Goal: Information Seeking & Learning: Check status

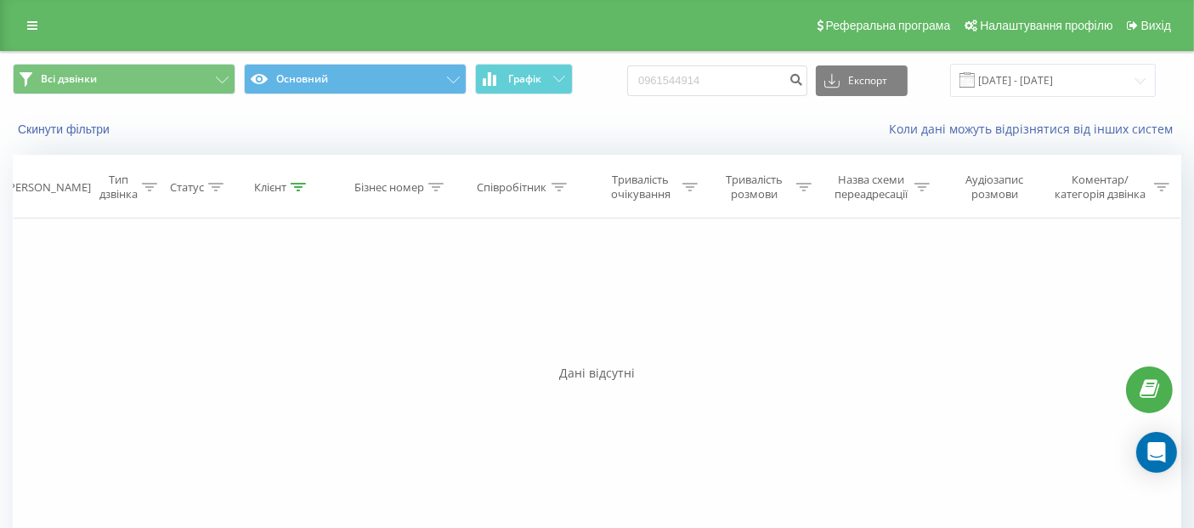
click at [36, 20] on icon at bounding box center [32, 26] width 10 height 12
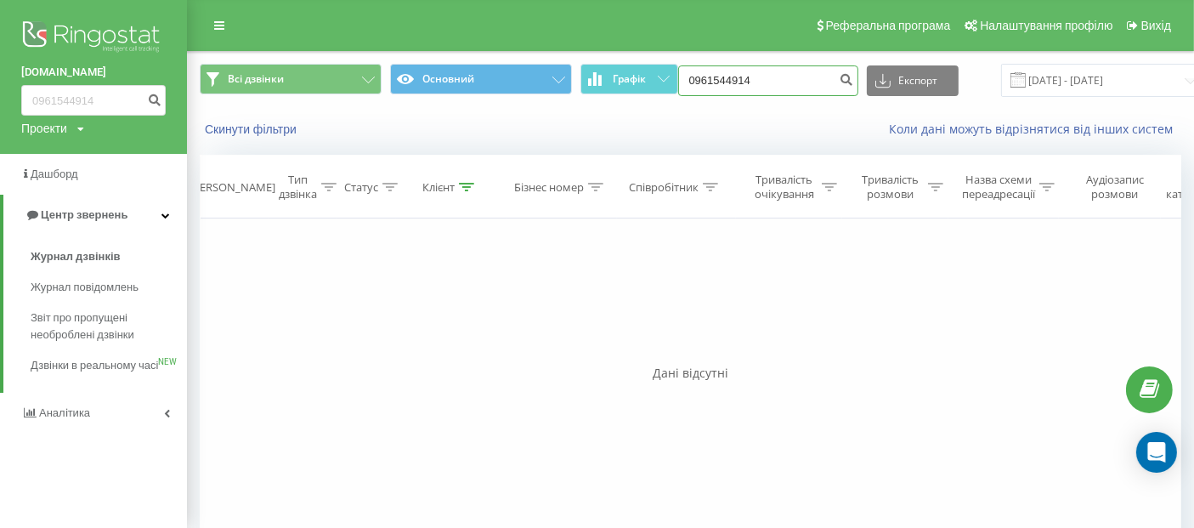
click at [765, 90] on input "0961544914" at bounding box center [768, 80] width 180 height 31
drag, startPoint x: 765, startPoint y: 90, endPoint x: 667, endPoint y: 86, distance: 97.8
click at [667, 86] on div "Всі дзвінки Основний Графік 0961544914 Експорт .csv .xls .xlsx 21.06.2025 - 21.…" at bounding box center [690, 80] width 981 height 33
paste input "353 2803"
type input "096 353 2803"
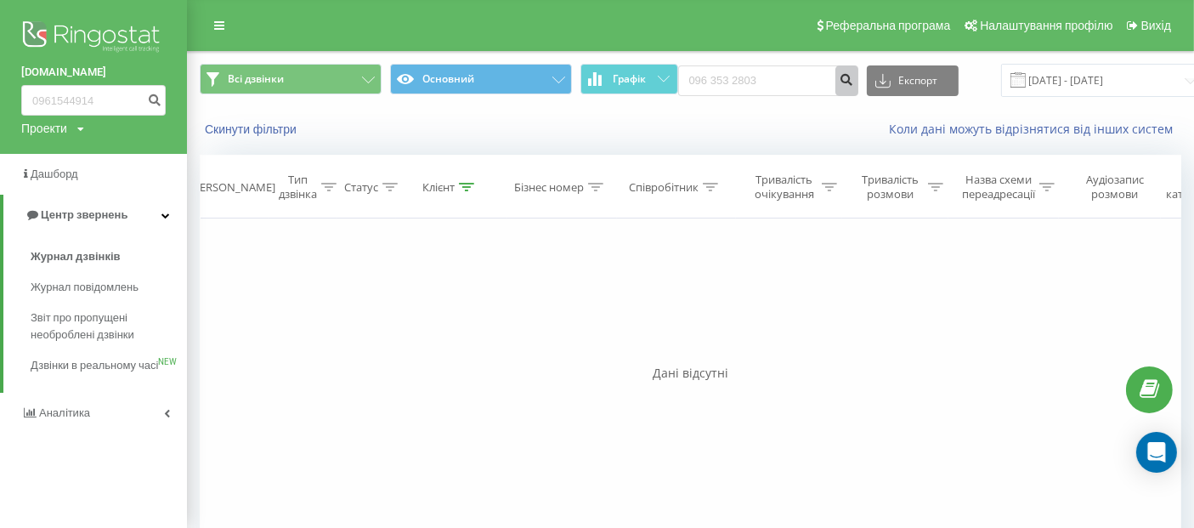
click at [839, 76] on icon "submit" at bounding box center [846, 77] width 14 height 10
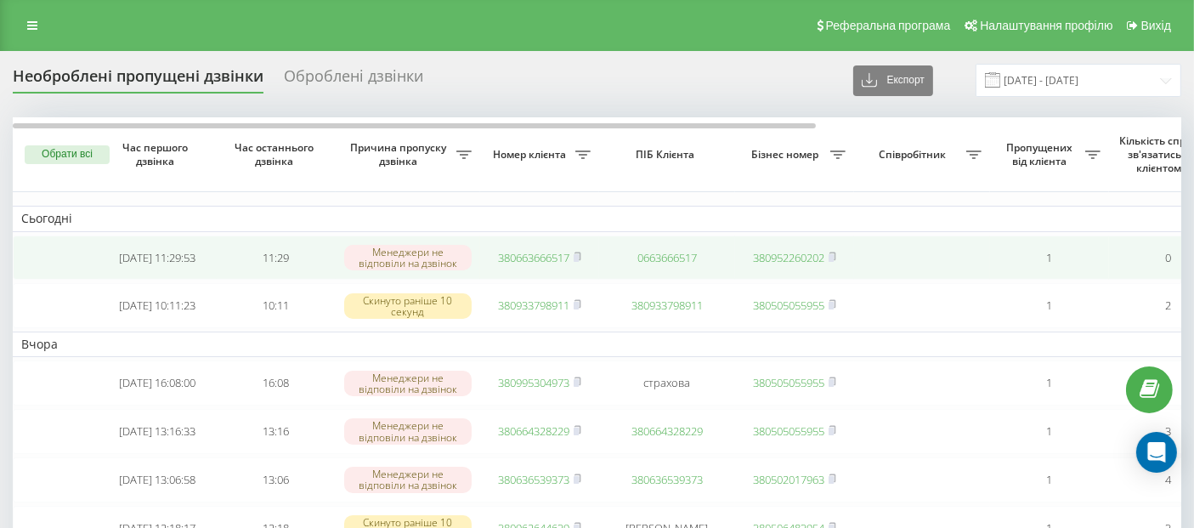
click at [520, 253] on link "380663666517" at bounding box center [533, 257] width 71 height 15
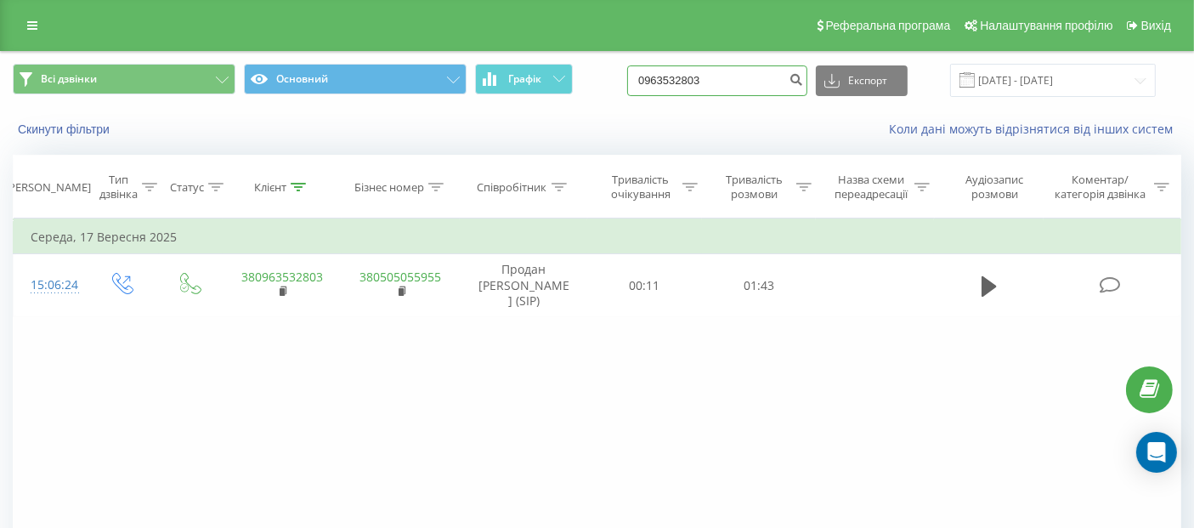
drag, startPoint x: 757, startPoint y: 81, endPoint x: 599, endPoint y: 91, distance: 158.4
click at [599, 91] on div "Всі дзвінки Основний Графік 0963532803 Експорт .csv .xls .xlsx 21.06.2025 - 21.…" at bounding box center [597, 80] width 1168 height 33
click at [35, 23] on icon at bounding box center [32, 26] width 10 height 12
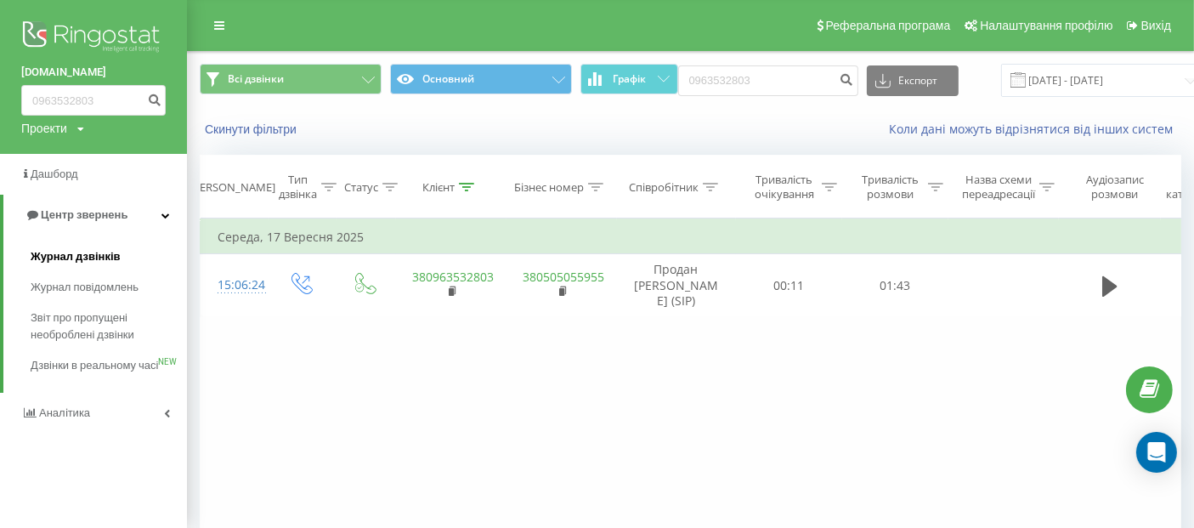
click at [97, 260] on span "Журнал дзвінків" at bounding box center [76, 256] width 90 height 17
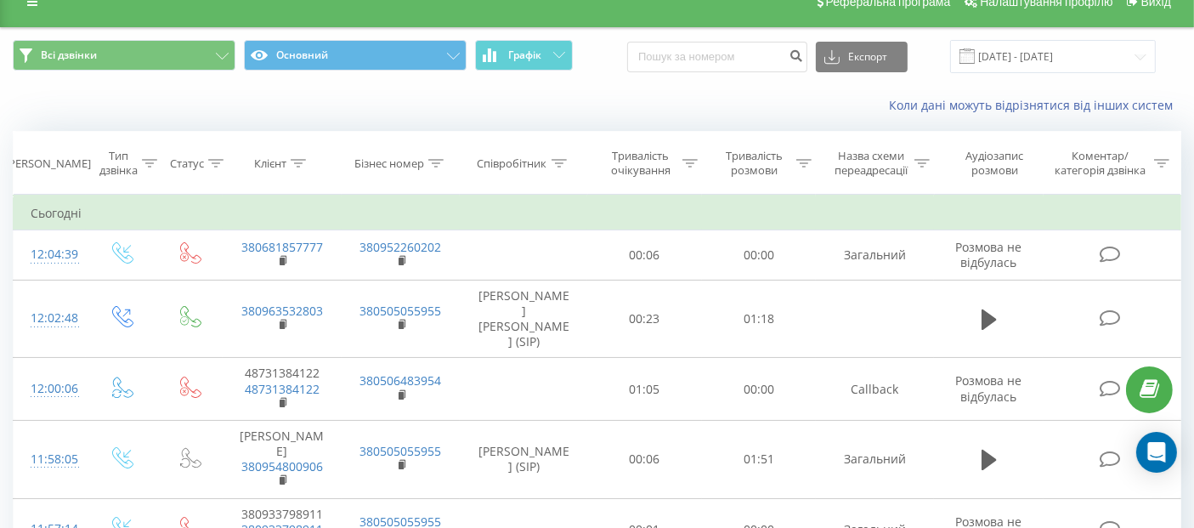
scroll to position [34, 0]
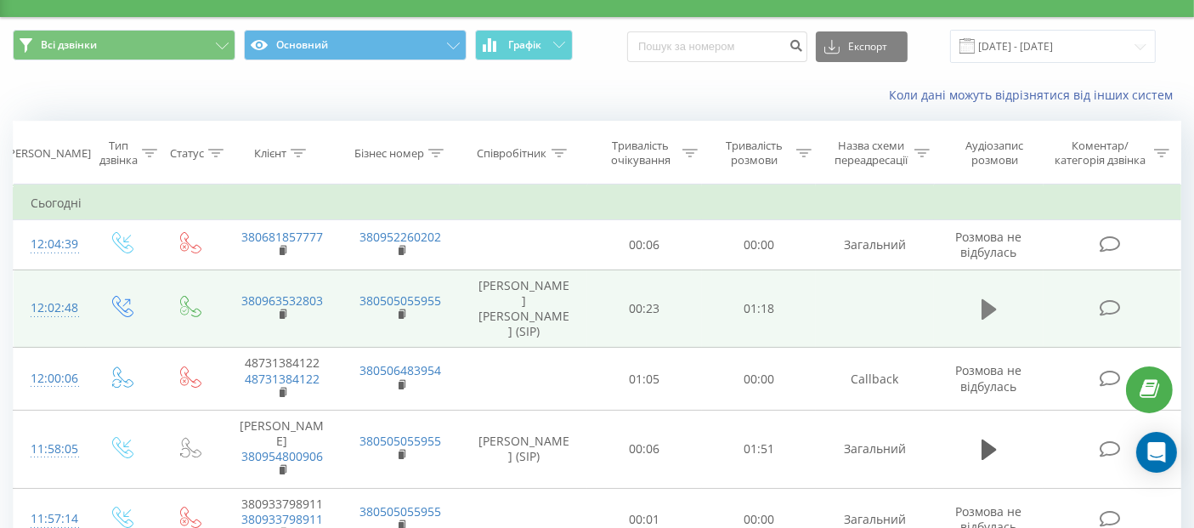
click at [997, 309] on button at bounding box center [988, 309] width 25 height 25
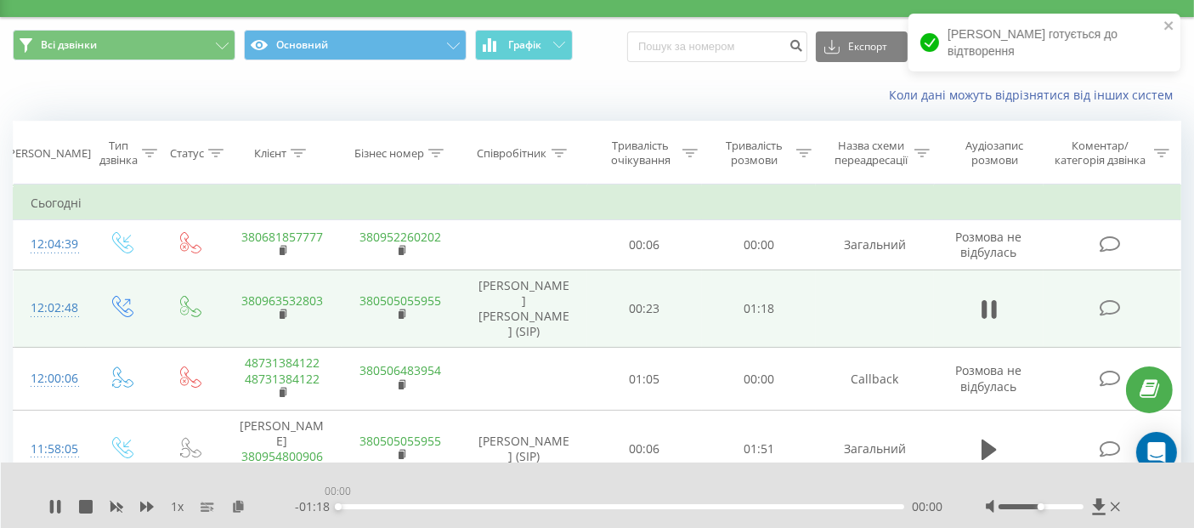
click at [357, 507] on div "00:00" at bounding box center [621, 506] width 566 height 5
click at [379, 502] on div "- 01:17 00:00 00:00" at bounding box center [619, 506] width 648 height 17
click at [366, 506] on div "00:04" at bounding box center [621, 506] width 566 height 5
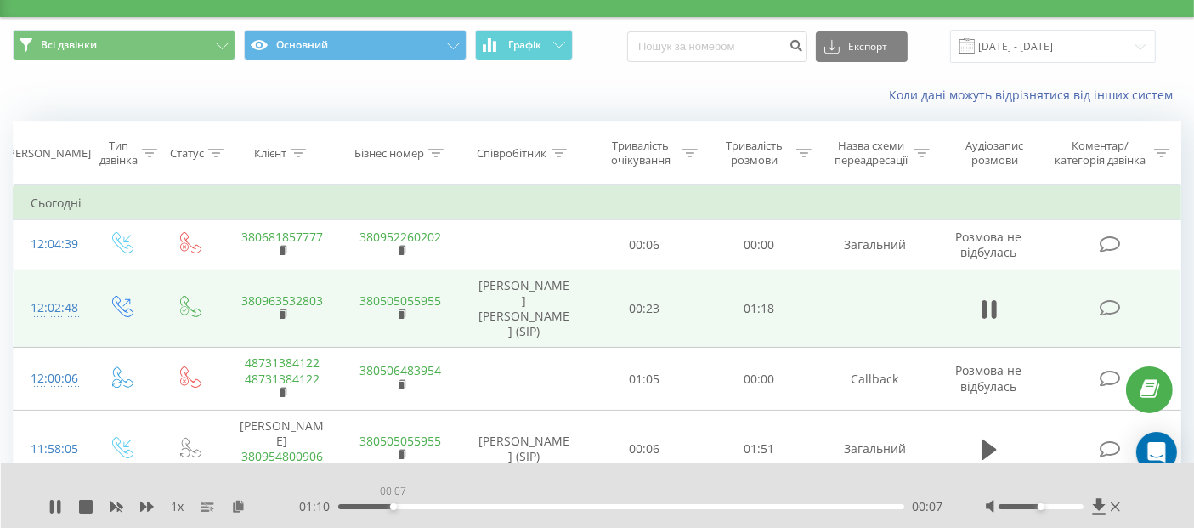
click at [393, 506] on div "00:07" at bounding box center [621, 506] width 566 height 5
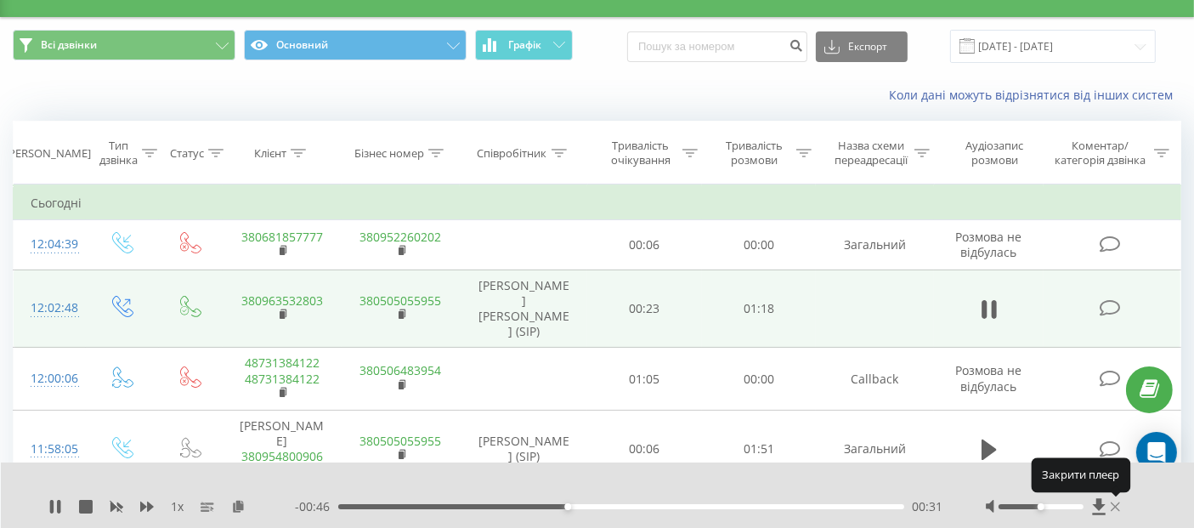
click at [1115, 505] on icon at bounding box center [1114, 507] width 9 height 14
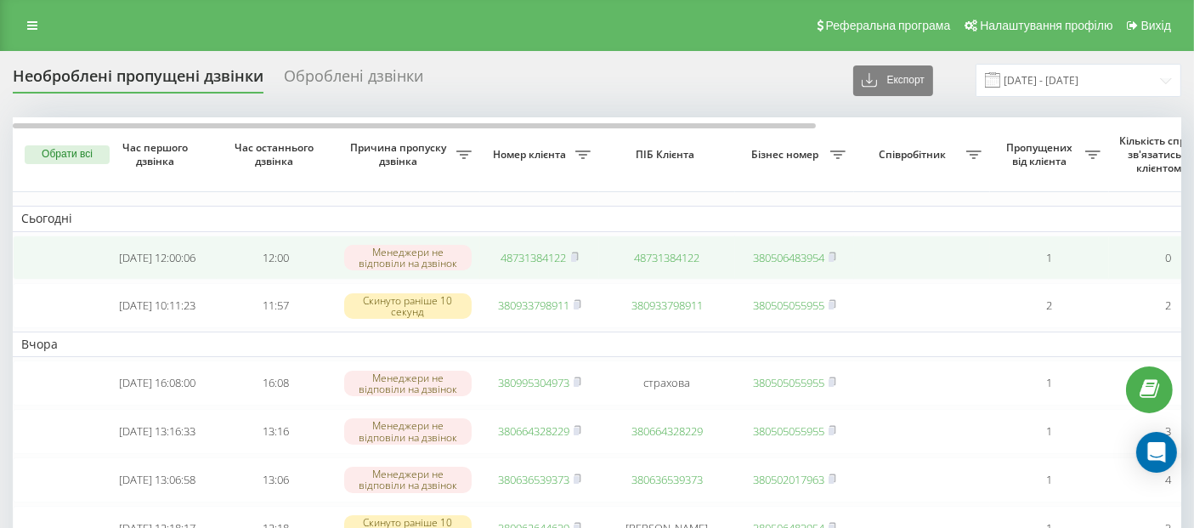
click at [554, 254] on link "48731384122" at bounding box center [533, 257] width 65 height 15
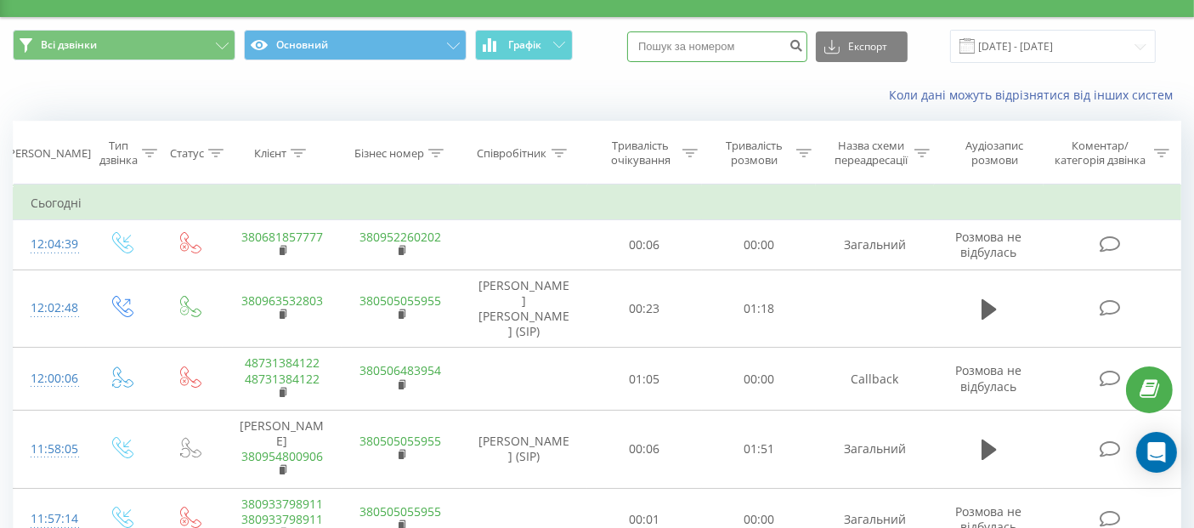
click at [777, 44] on input at bounding box center [717, 46] width 180 height 31
paste input "050 888 5040"
type input "050 888 5040"
click at [803, 47] on icon "submit" at bounding box center [795, 43] width 14 height 10
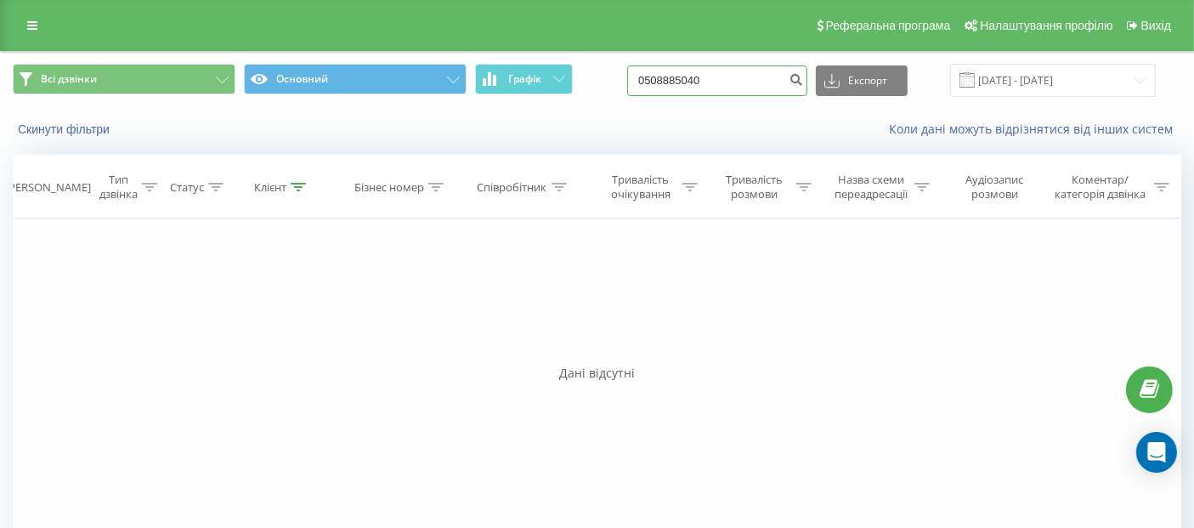
drag, startPoint x: 777, startPoint y: 78, endPoint x: 571, endPoint y: 52, distance: 207.3
click at [571, 52] on div "Всі дзвінки Основний Графік 0508885040 Експорт .csv .xls .xlsx 21.06.2025 - 21.…" at bounding box center [597, 80] width 1192 height 57
click at [759, 86] on input "0508885040" at bounding box center [717, 80] width 180 height 31
drag, startPoint x: 759, startPoint y: 86, endPoint x: 641, endPoint y: 61, distance: 120.6
click at [641, 61] on div "Всі дзвінки Основний Графік 0508885040 Експорт .csv .xls .xlsx 21.06.2025 - 21.…" at bounding box center [597, 80] width 1192 height 57
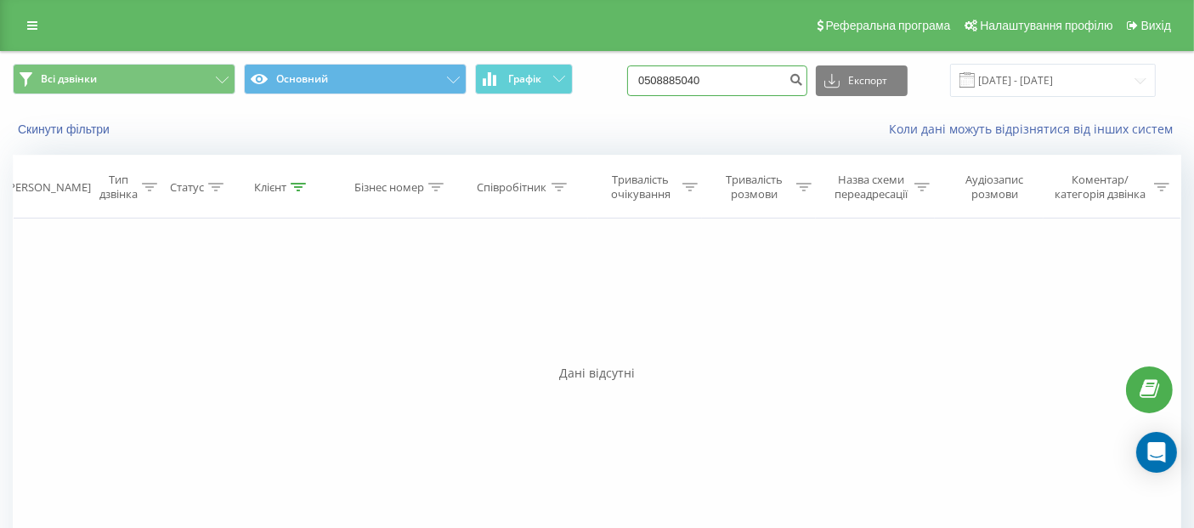
paste input "96 791 7973"
type input "096 791 7973"
click at [803, 72] on icon "submit" at bounding box center [795, 77] width 14 height 10
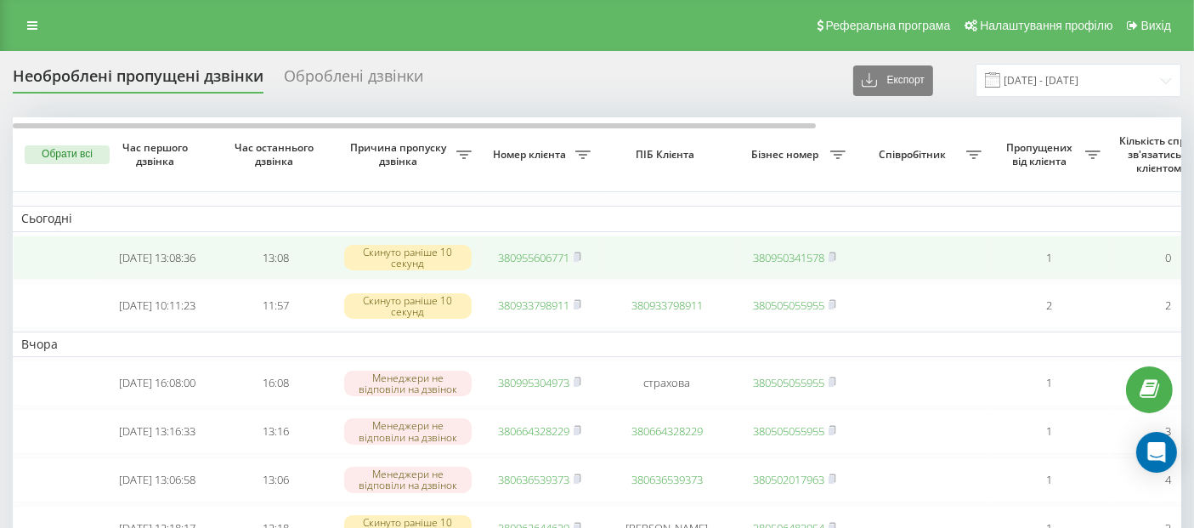
click at [510, 261] on link "380955606771" at bounding box center [533, 257] width 71 height 15
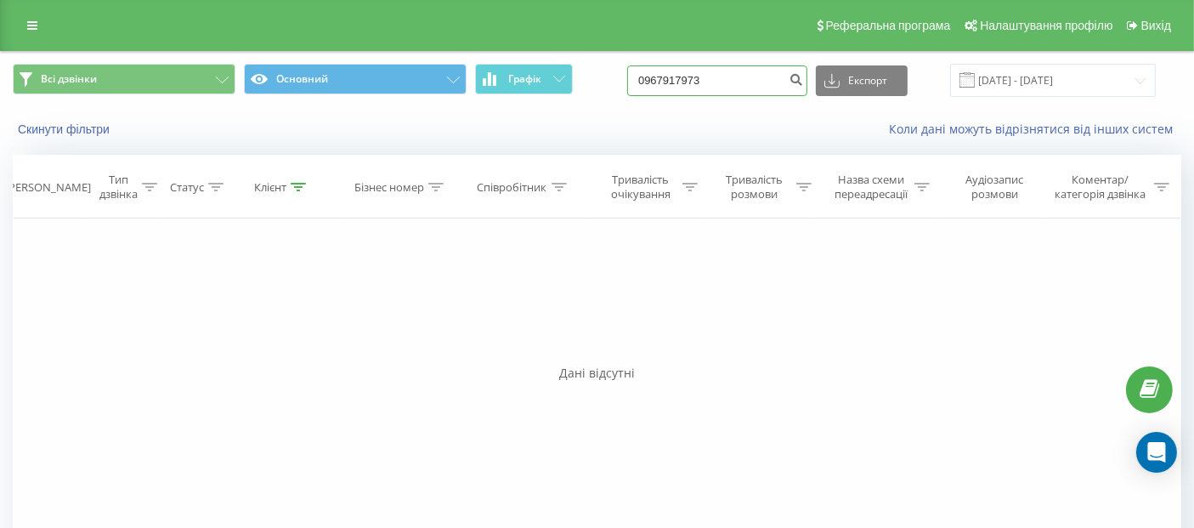
drag, startPoint x: 728, startPoint y: 83, endPoint x: 629, endPoint y: 81, distance: 99.4
click at [629, 81] on div "Всі дзвінки Основний Графік 0967917973 Експорт .csv .xls .xlsx [DATE] - [DATE]" at bounding box center [597, 80] width 1168 height 33
paste input "67 100 5014"
type input "067 100 5014"
click at [802, 78] on button "submit" at bounding box center [795, 80] width 23 height 31
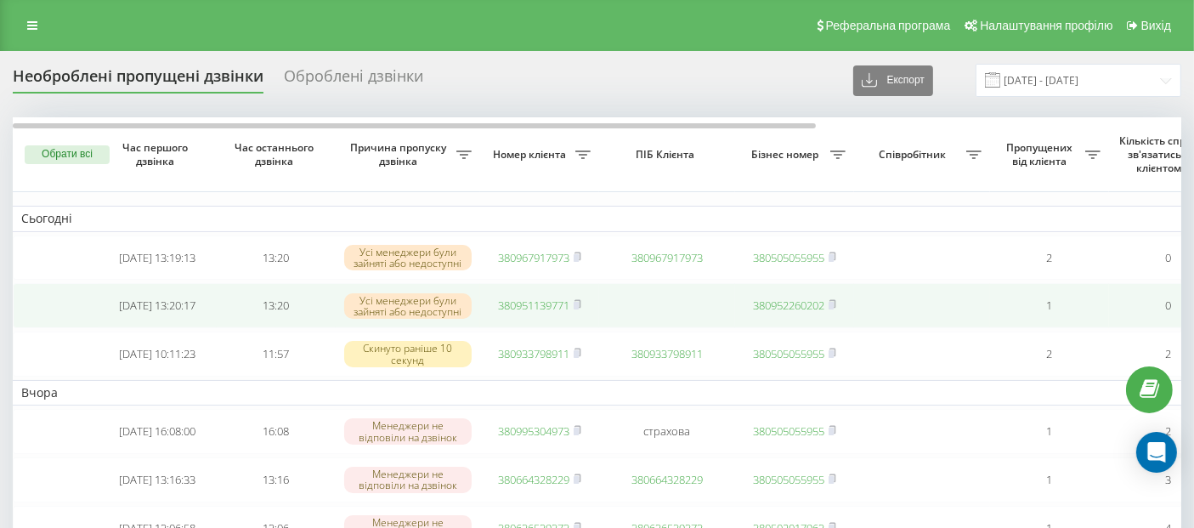
click at [539, 310] on link "380951139771" at bounding box center [533, 304] width 71 height 15
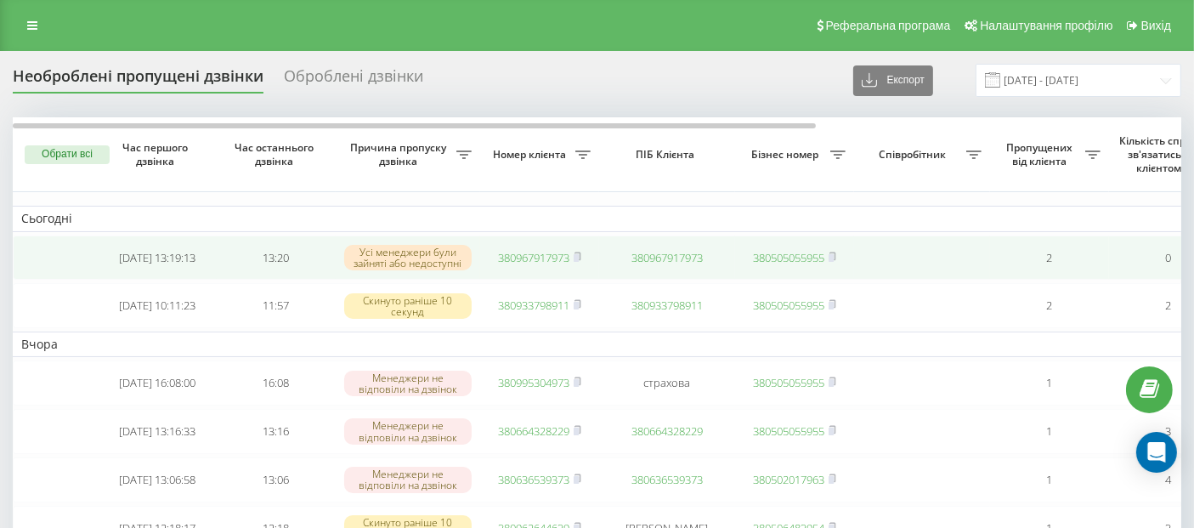
click at [512, 256] on link "380967917973" at bounding box center [533, 257] width 71 height 15
click at [530, 257] on link "380684737340" at bounding box center [533, 257] width 71 height 15
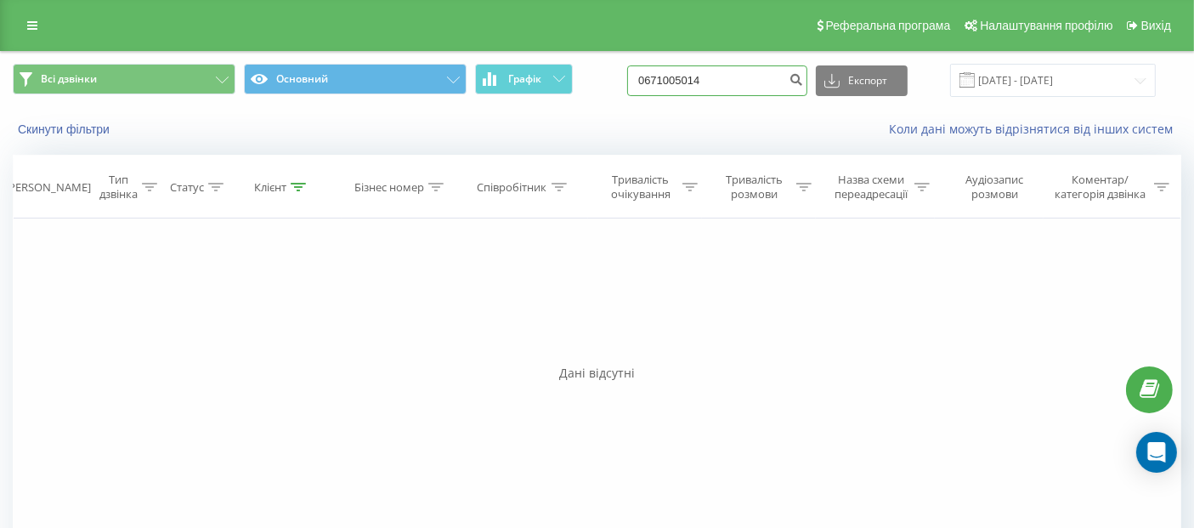
drag, startPoint x: 0, startPoint y: 0, endPoint x: 602, endPoint y: 76, distance: 606.4
click at [602, 76] on div "Всі дзвінки Основний Графік 0671005014 Експорт .csv .xls .xlsx [DATE] - [DATE]" at bounding box center [597, 80] width 1168 height 33
paste input "503007001"
type input "0503007001"
click at [803, 80] on icon "submit" at bounding box center [795, 77] width 14 height 10
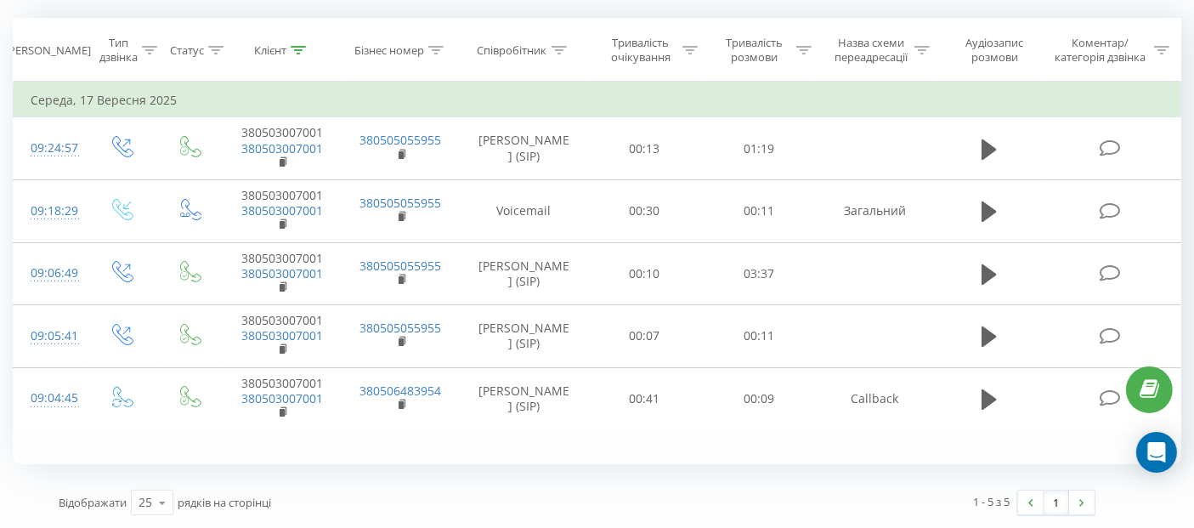
scroll to position [147, 0]
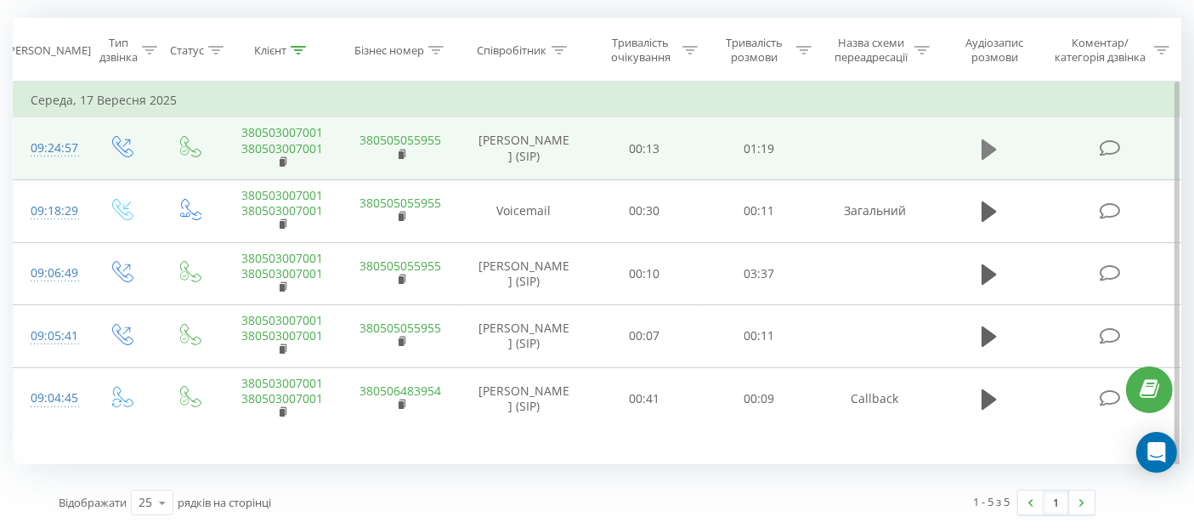
click at [987, 146] on icon at bounding box center [988, 148] width 15 height 20
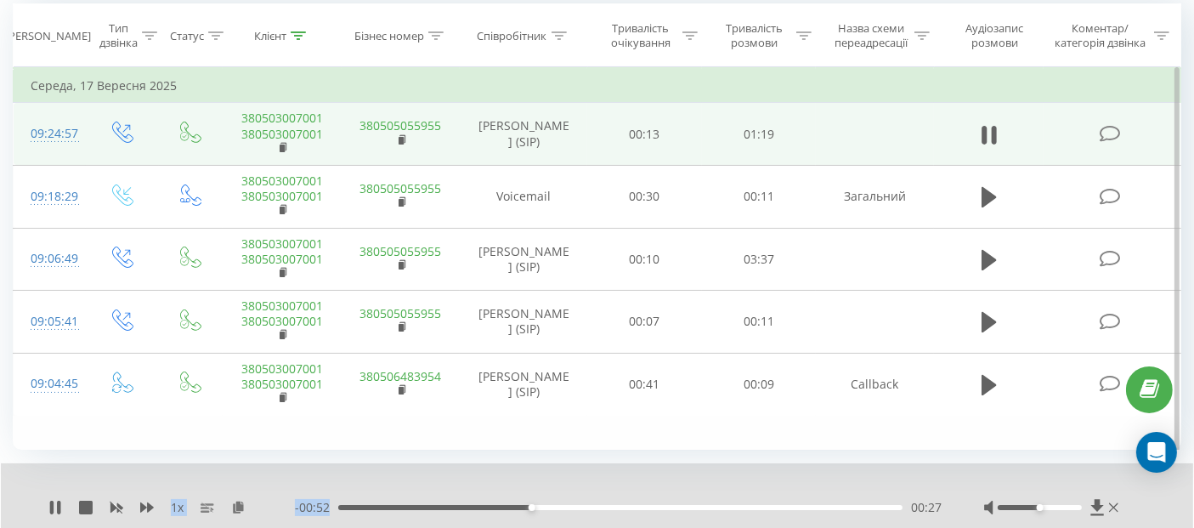
drag, startPoint x: 677, startPoint y: 527, endPoint x: 669, endPoint y: 484, distance: 43.3
click at [669, 484] on div "Всі дзвінки Основний Графік 0503007001 Експорт .csv .xls .xlsx 21.06.2025 - 21.…" at bounding box center [597, 239] width 1168 height 677
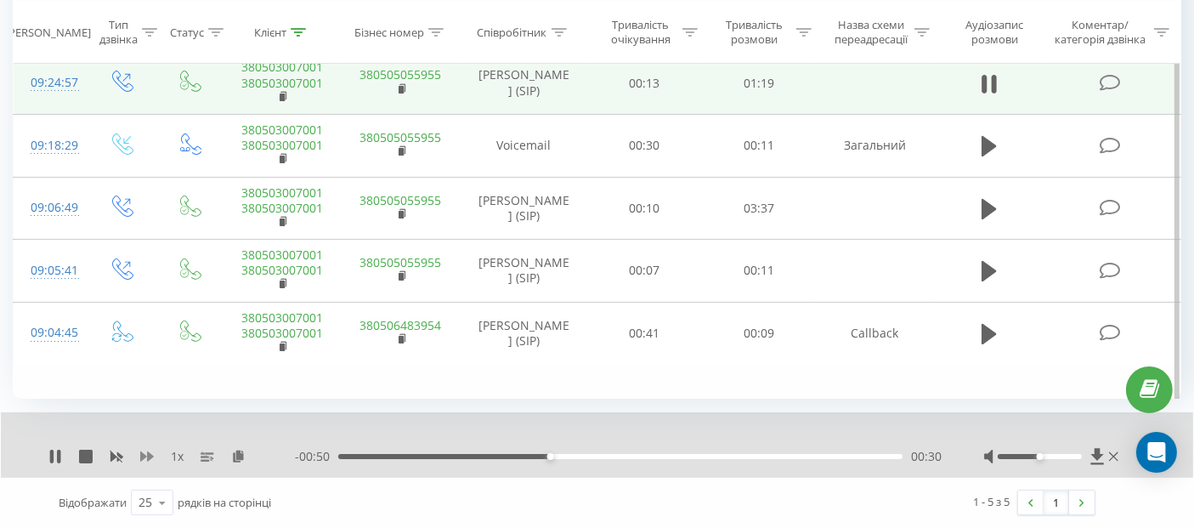
click at [144, 458] on icon at bounding box center [147, 456] width 14 height 10
click at [648, 458] on div "- 00:39 00:40 00:40" at bounding box center [618, 456] width 647 height 17
click at [650, 457] on div "00:41" at bounding box center [620, 456] width 564 height 5
click at [675, 456] on div "00:45" at bounding box center [620, 456] width 564 height 5
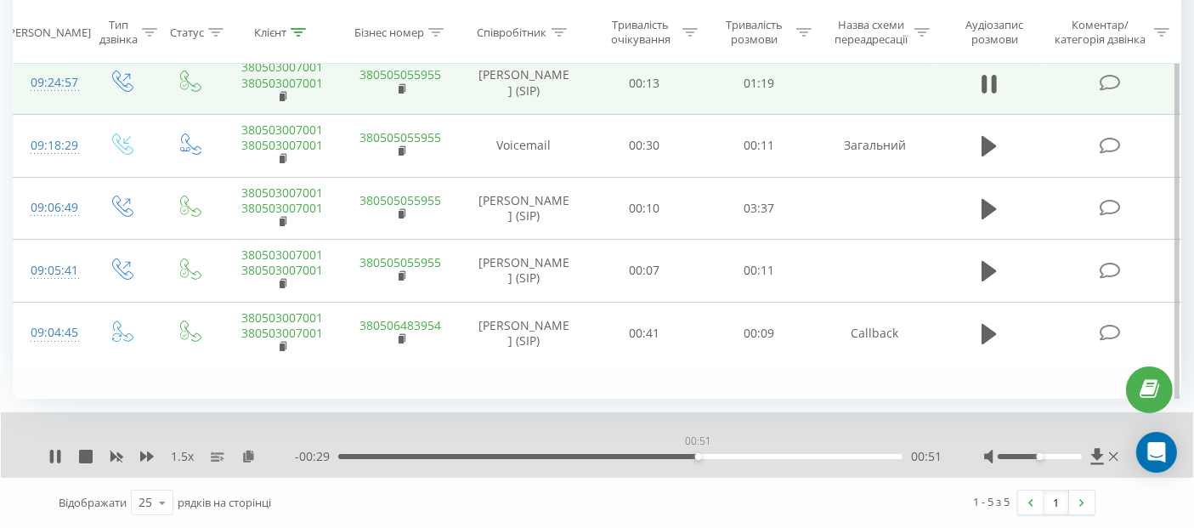
click at [698, 456] on div "00:51" at bounding box center [620, 456] width 564 height 5
click at [732, 457] on div "00:55" at bounding box center [620, 456] width 564 height 5
click at [1116, 457] on icon at bounding box center [1113, 456] width 9 height 14
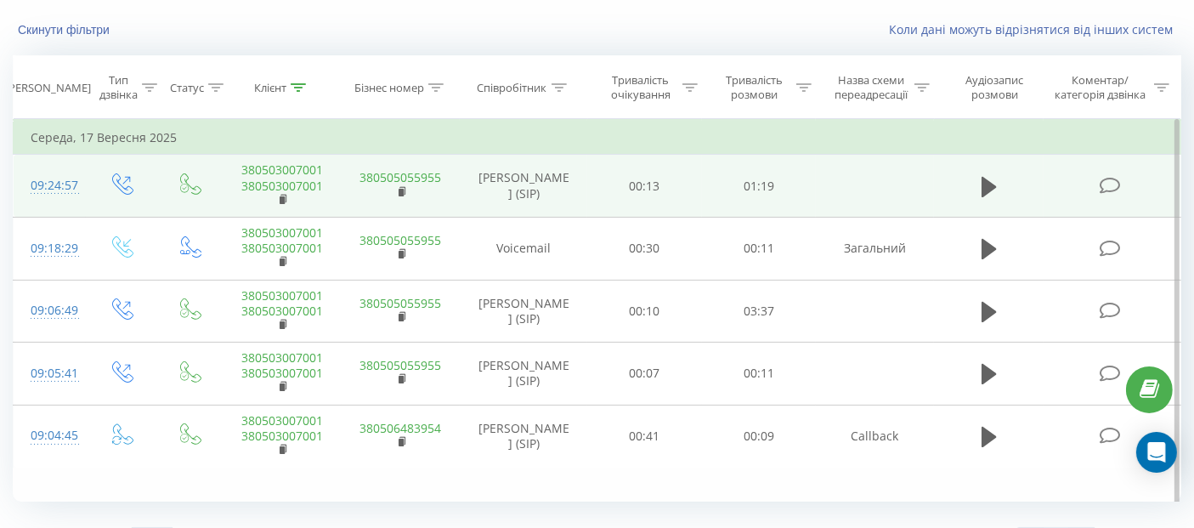
scroll to position [0, 0]
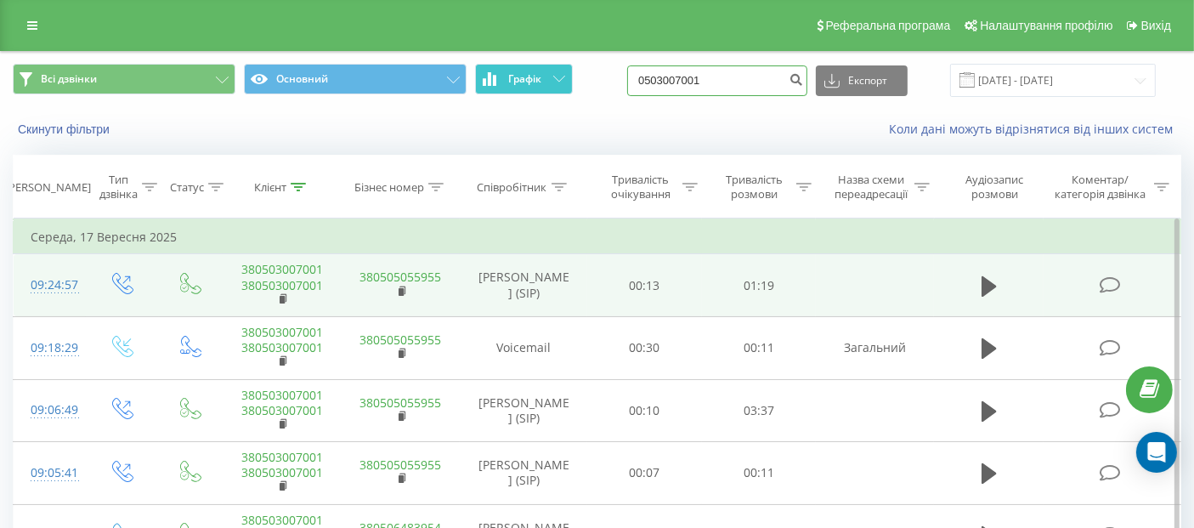
drag, startPoint x: 735, startPoint y: 81, endPoint x: 537, endPoint y: 81, distance: 198.0
click at [537, 81] on div "Всі дзвінки Основний Графік 0503007001 Експорт .csv .xls .xlsx 21.06.2025 - 21.…" at bounding box center [597, 80] width 1168 height 33
paste input "380683435430"
type input "380683435430"
click at [807, 68] on button "submit" at bounding box center [795, 80] width 23 height 31
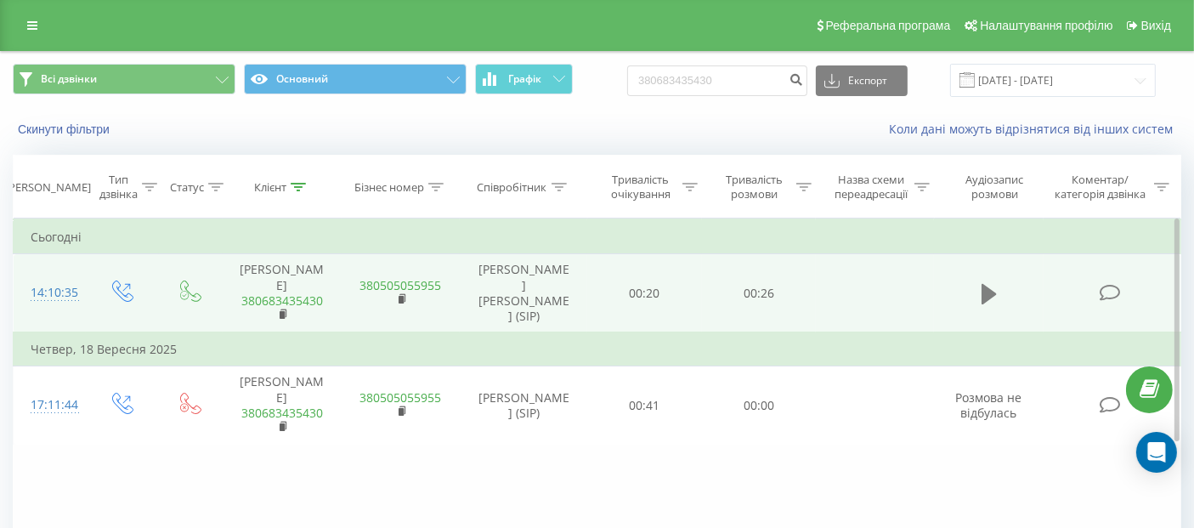
click at [994, 287] on icon at bounding box center [988, 294] width 15 height 24
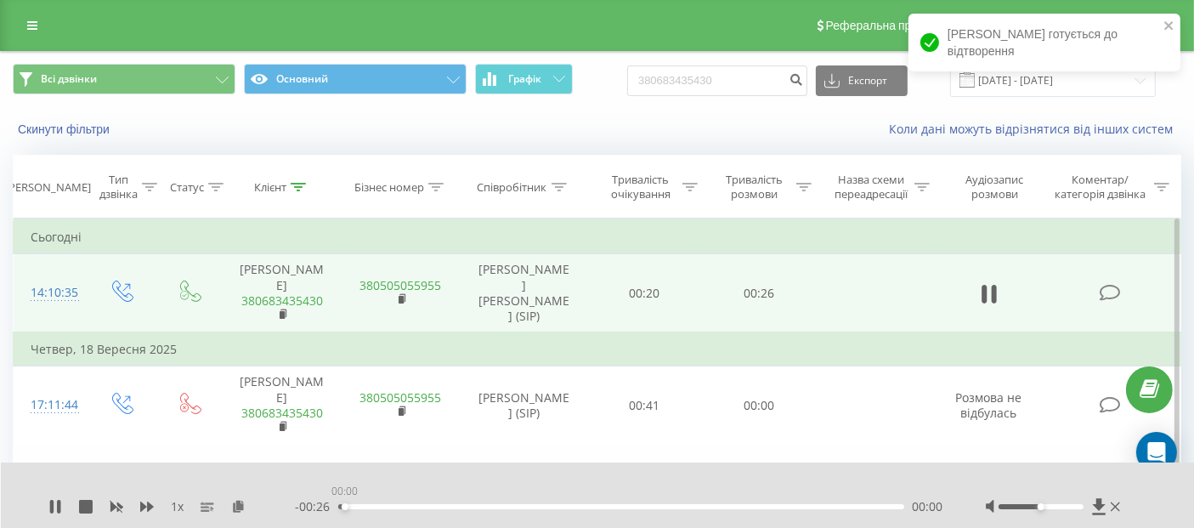
drag, startPoint x: 344, startPoint y: 505, endPoint x: 282, endPoint y: 513, distance: 62.6
click at [282, 513] on div "1 x - 00:26 00:00 00:00" at bounding box center [586, 506] width 1076 height 17
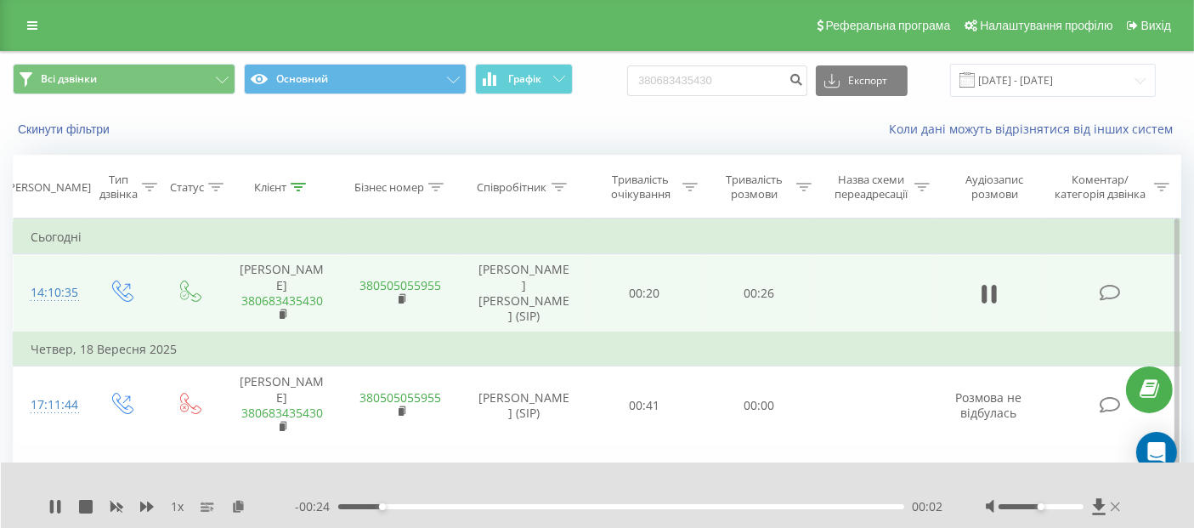
click at [1115, 510] on icon at bounding box center [1114, 507] width 9 height 14
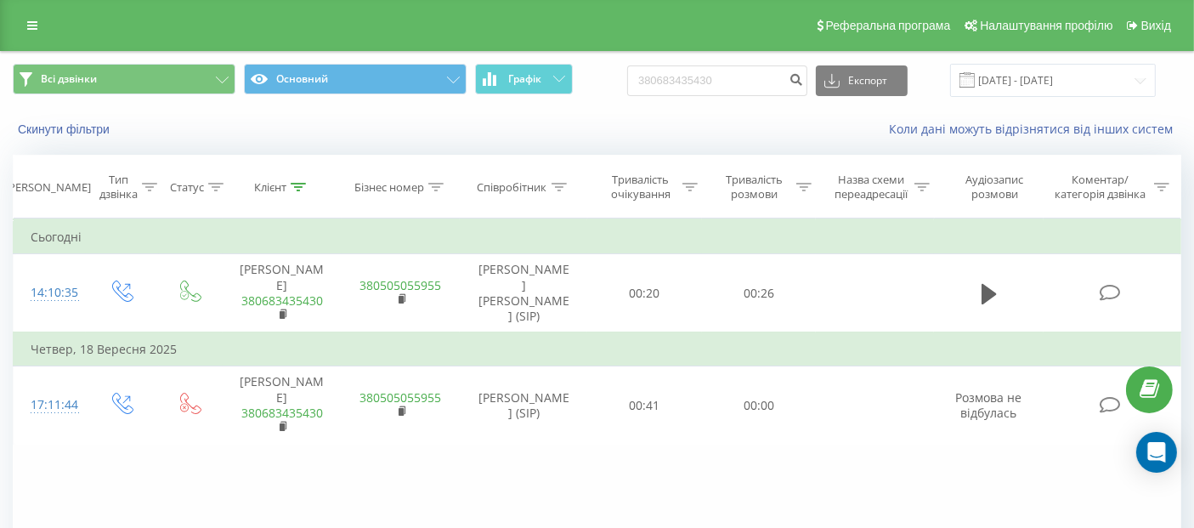
click at [24, 20] on link at bounding box center [32, 26] width 31 height 24
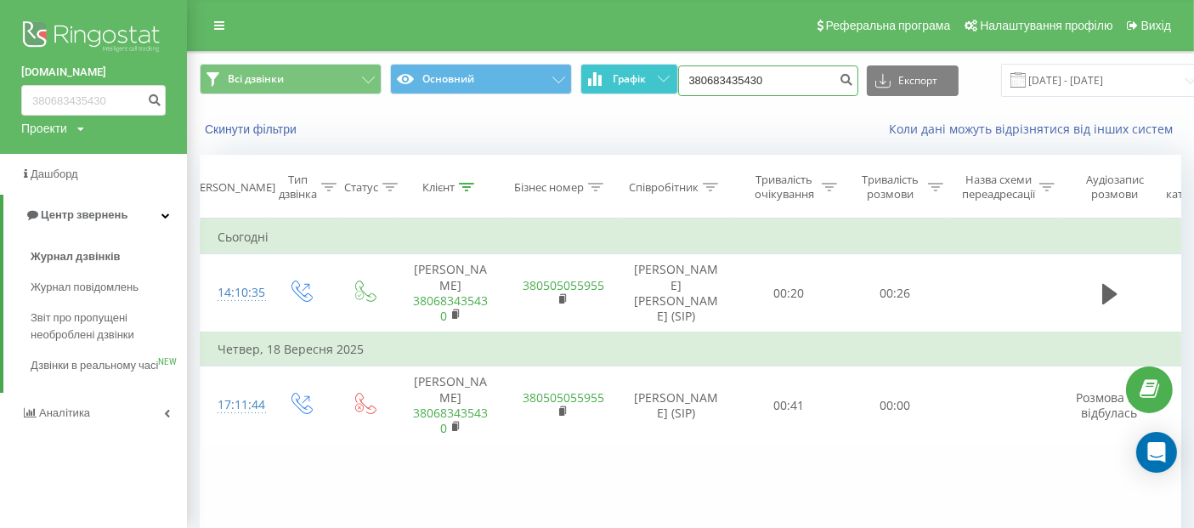
drag, startPoint x: 791, startPoint y: 82, endPoint x: 595, endPoint y: 88, distance: 196.4
click at [595, 88] on div "Всі дзвінки Основний Графік 380683435430 Експорт .csv .xls .xlsx [DATE] - [DATE]" at bounding box center [690, 80] width 981 height 33
paste input "096 791 7973"
type input "096 791 7973"
click at [840, 76] on icon "submit" at bounding box center [846, 77] width 14 height 10
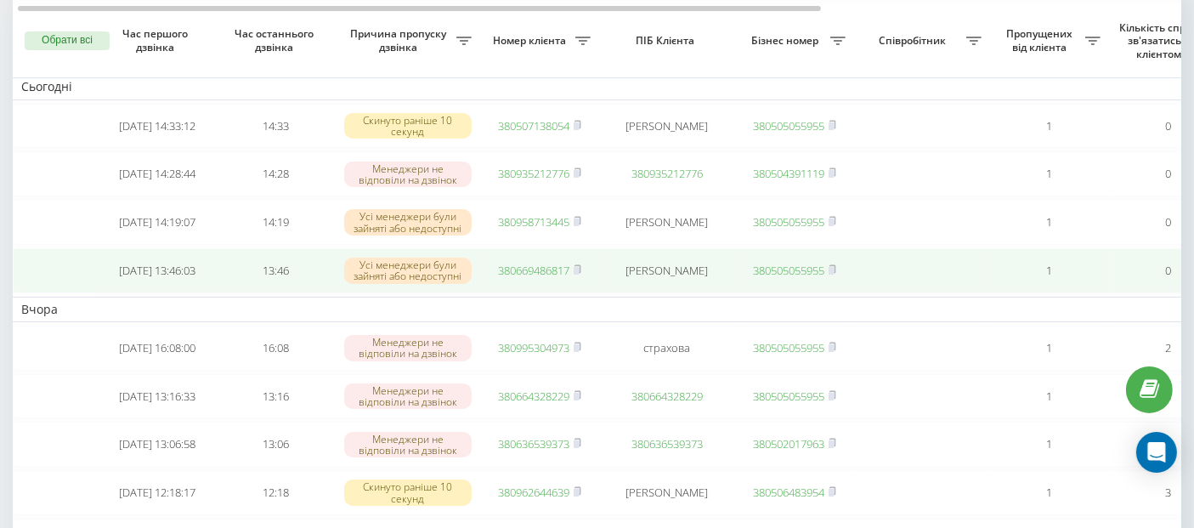
click at [550, 274] on link "380669486817" at bounding box center [533, 270] width 71 height 15
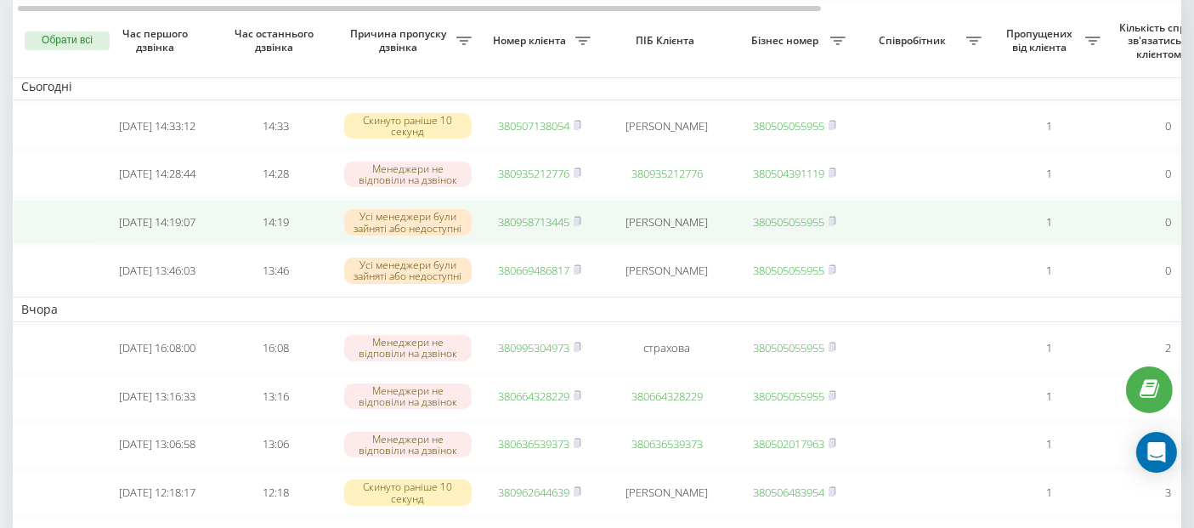
click at [509, 224] on link "380958713445" at bounding box center [533, 221] width 71 height 15
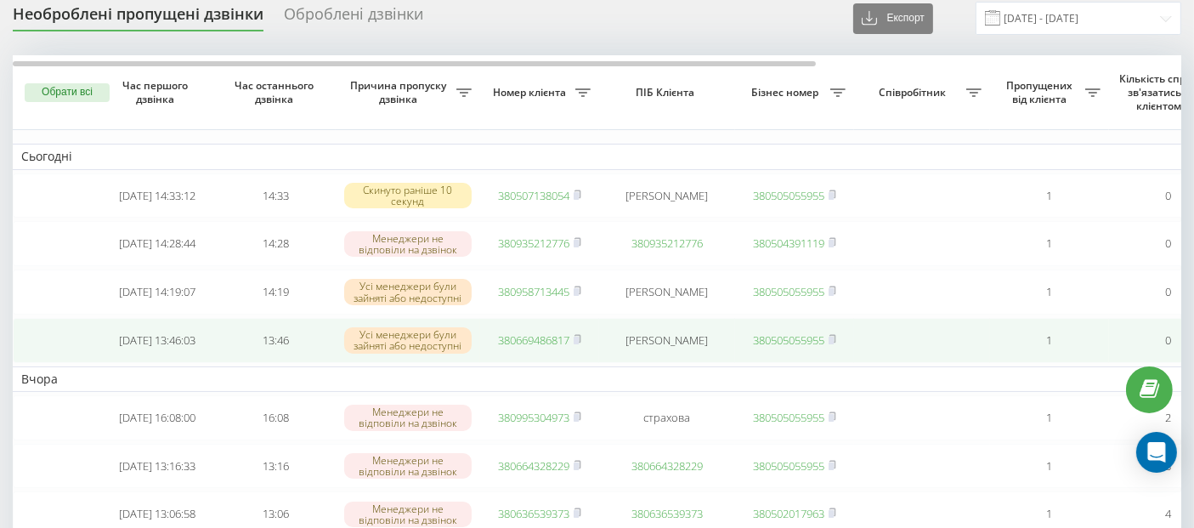
scroll to position [60, 0]
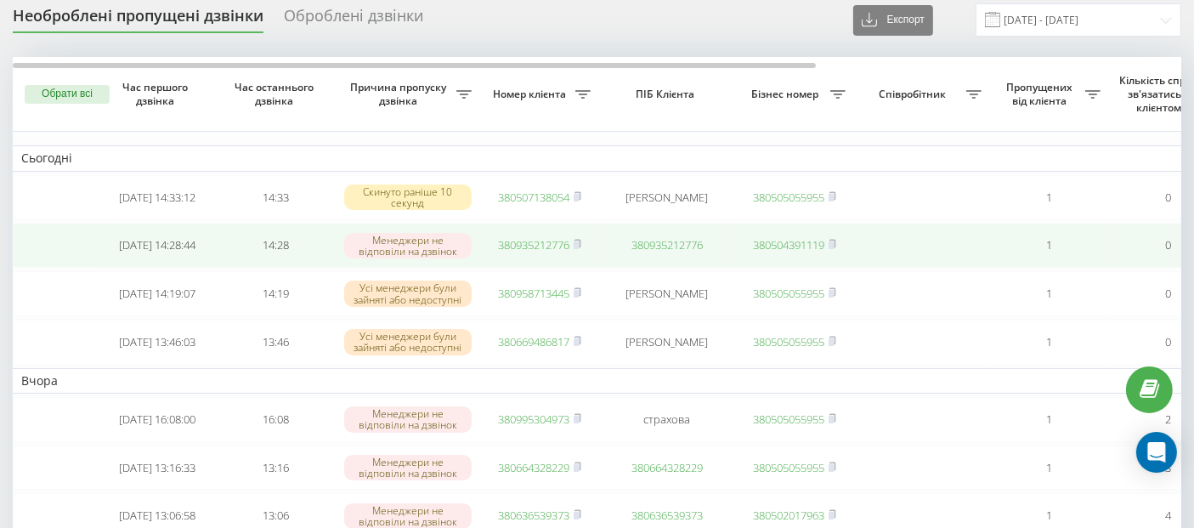
click at [528, 243] on link "380935212776" at bounding box center [533, 244] width 71 height 15
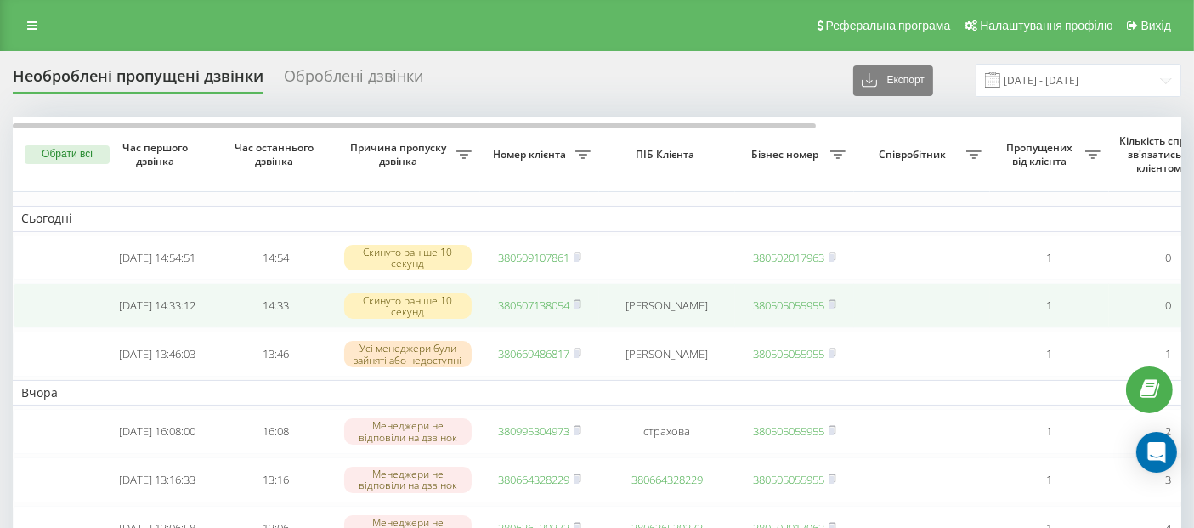
click at [518, 306] on link "380507138054" at bounding box center [533, 304] width 71 height 15
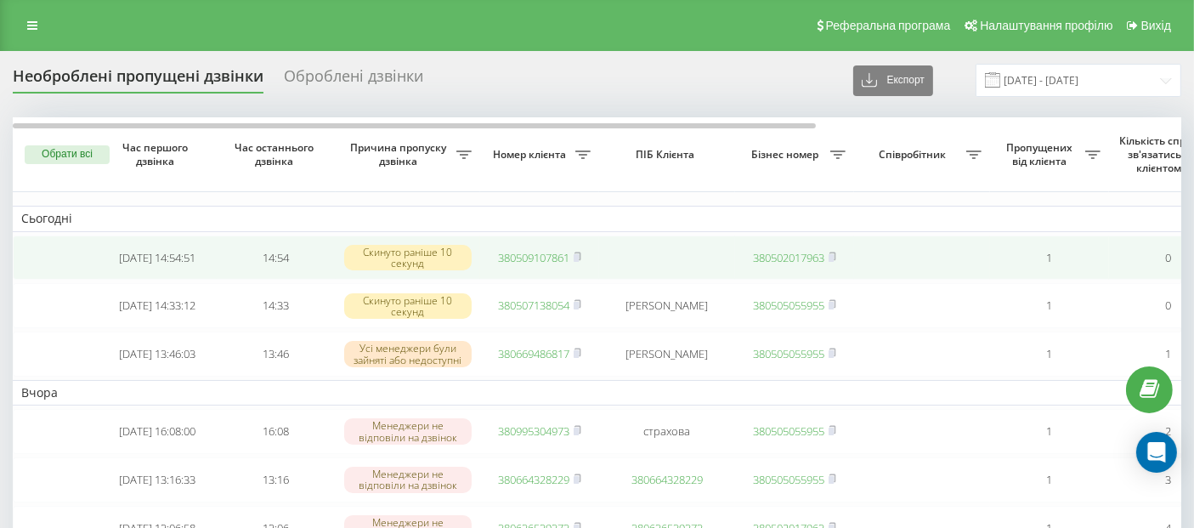
click at [530, 253] on link "380509107861" at bounding box center [533, 257] width 71 height 15
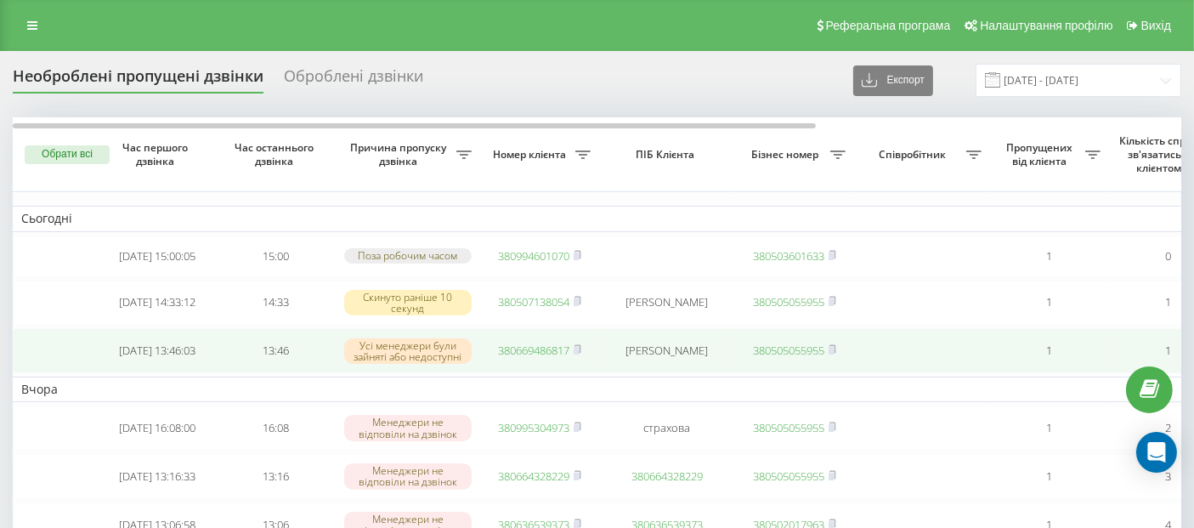
click at [514, 355] on link "380669486817" at bounding box center [533, 349] width 71 height 15
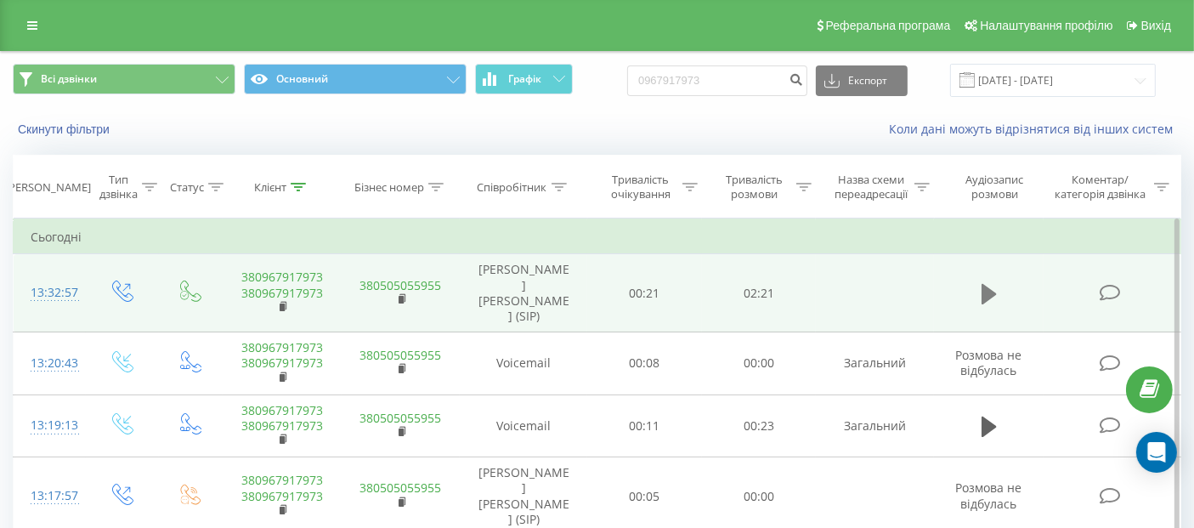
click at [983, 284] on icon at bounding box center [988, 294] width 15 height 20
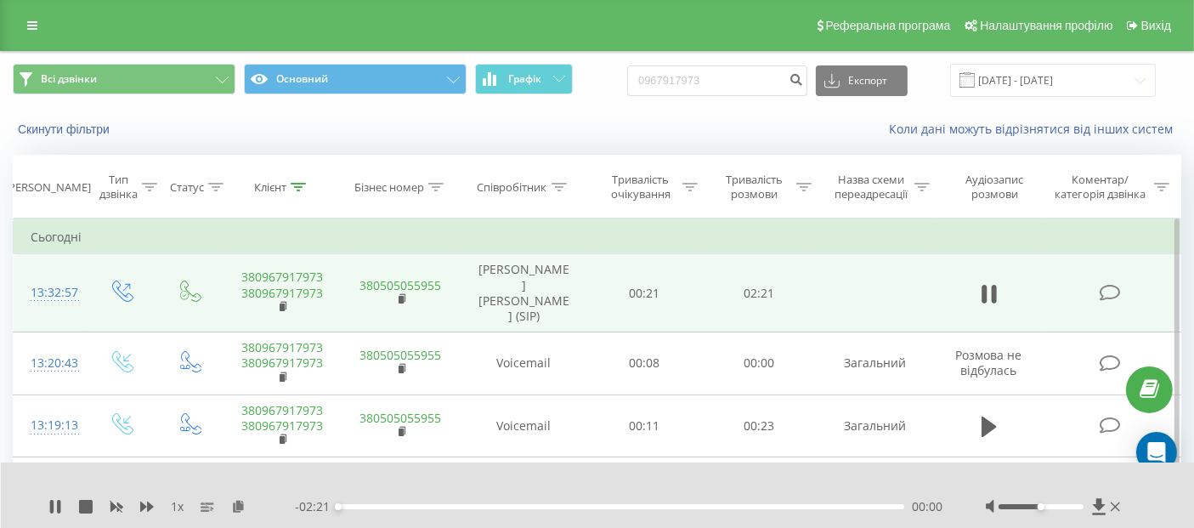
click at [356, 508] on div "- 02:21 00:00 00:00" at bounding box center [619, 506] width 648 height 17
click at [356, 508] on div "00:04" at bounding box center [621, 506] width 566 height 5
click at [1119, 503] on icon at bounding box center [1114, 506] width 9 height 9
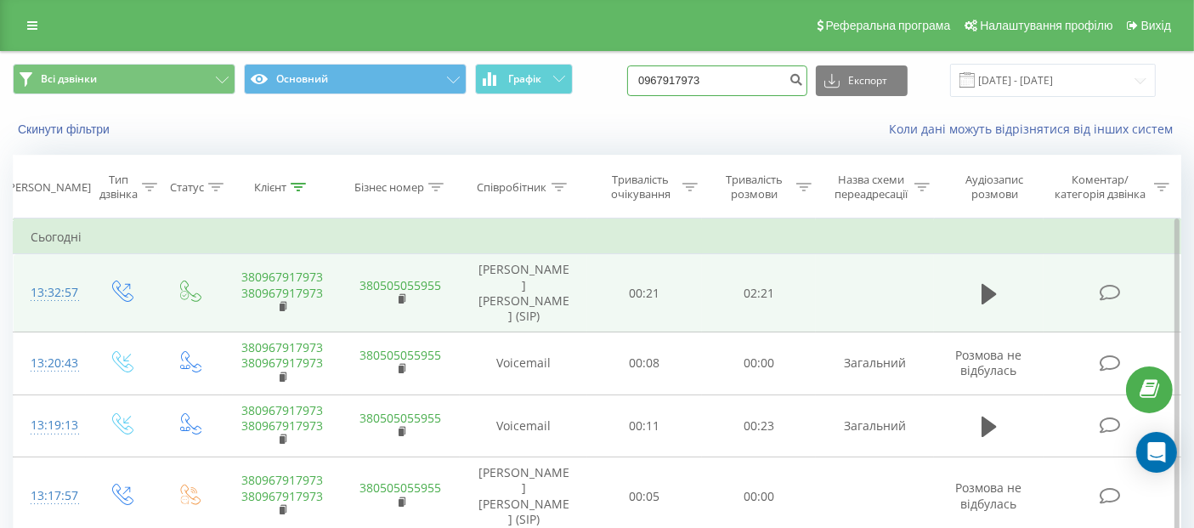
drag, startPoint x: 773, startPoint y: 76, endPoint x: 626, endPoint y: 81, distance: 147.1
click at [626, 81] on div "Всі дзвінки Основний Графік 0967917973 Експорт .csv .xls .xlsx 21.06.2025 - 21.…" at bounding box center [597, 80] width 1168 height 33
paste input "50 779 2297"
type input "050 779 2297"
click at [825, 78] on div "050 779 2297 Експорт .csv .xls .xlsx 21.06.2025 - 21.09.2025" at bounding box center [891, 80] width 528 height 33
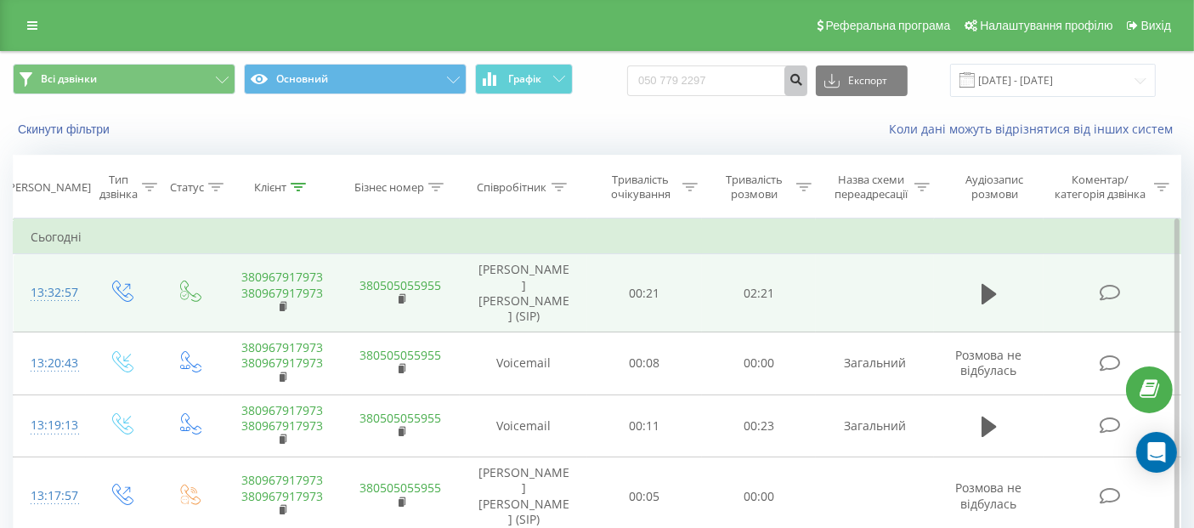
click at [803, 78] on icon "submit" at bounding box center [795, 77] width 14 height 10
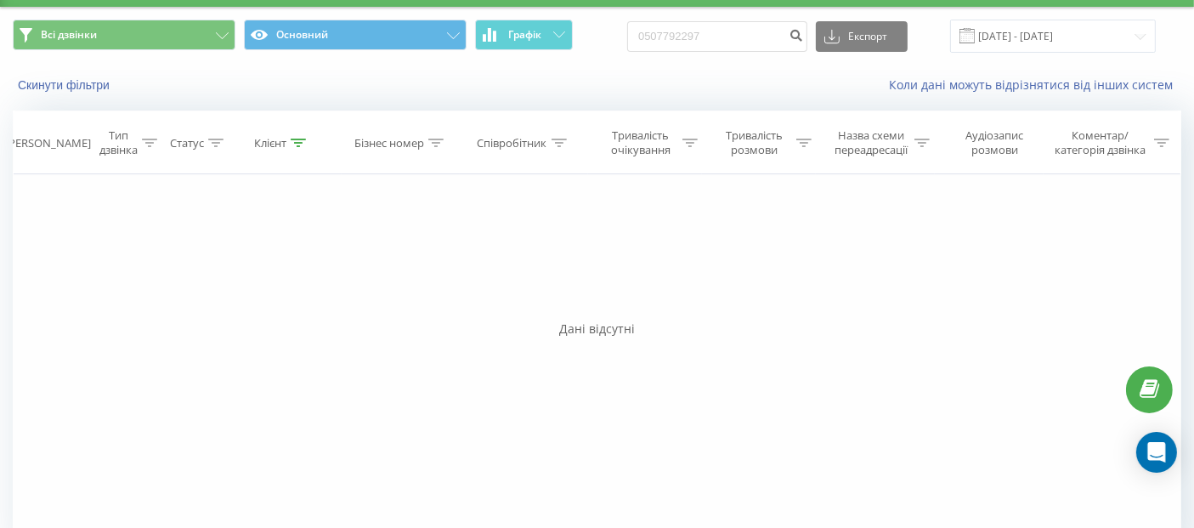
scroll to position [47, 0]
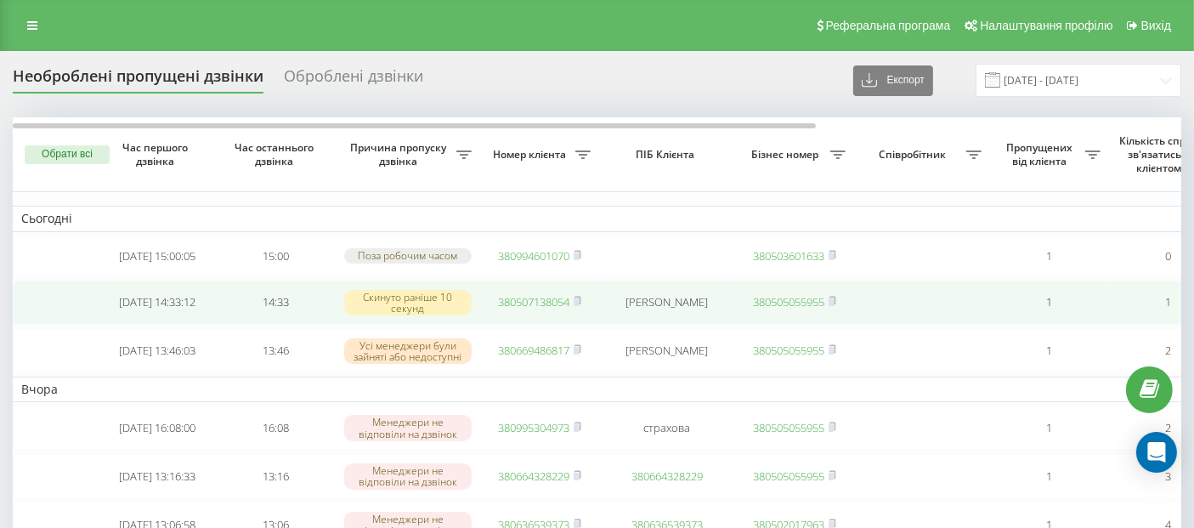
click at [539, 304] on link "380507138054" at bounding box center [533, 301] width 71 height 15
